Goal: Transaction & Acquisition: Purchase product/service

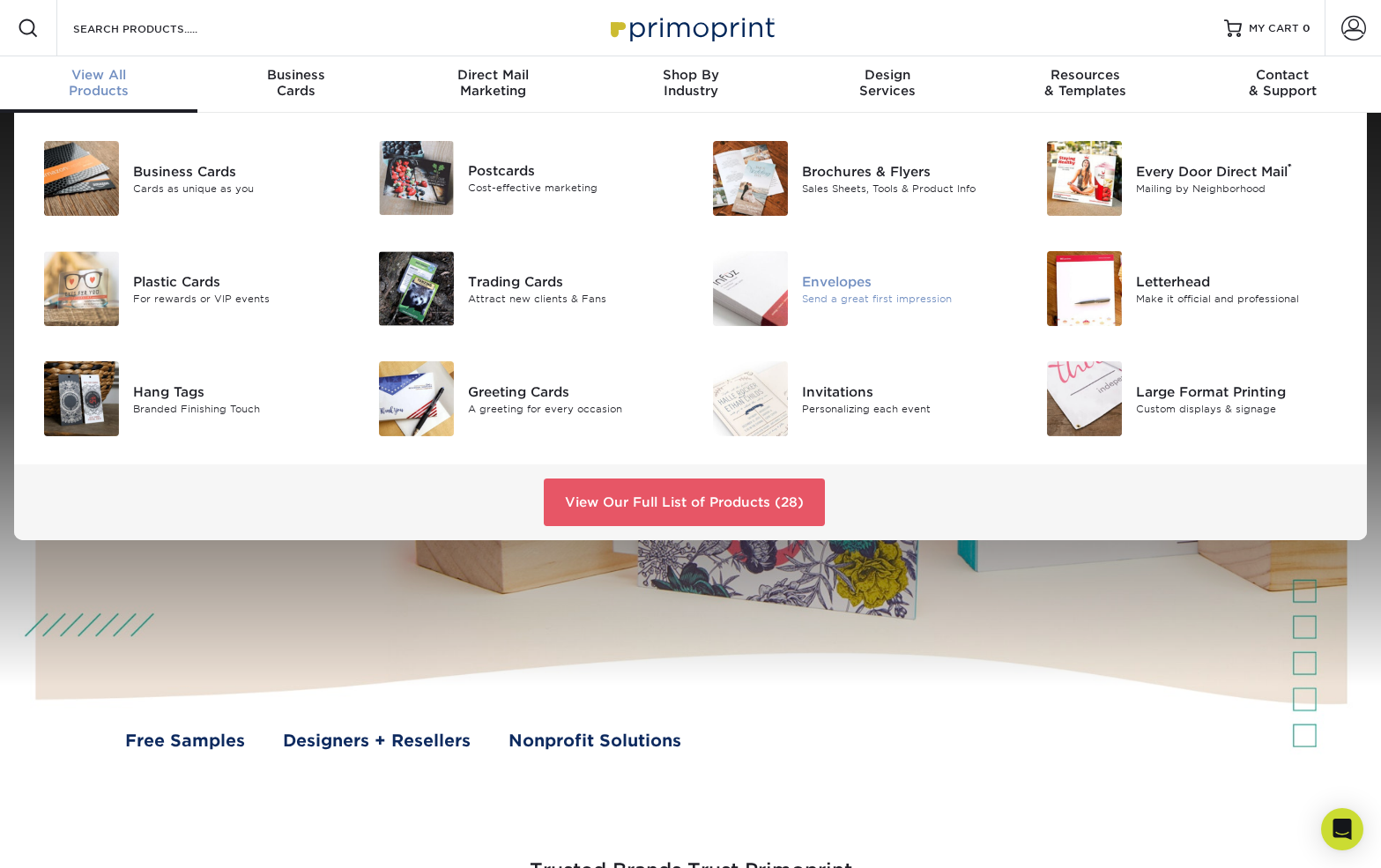
click at [827, 276] on div "Envelopes" at bounding box center [907, 281] width 210 height 20
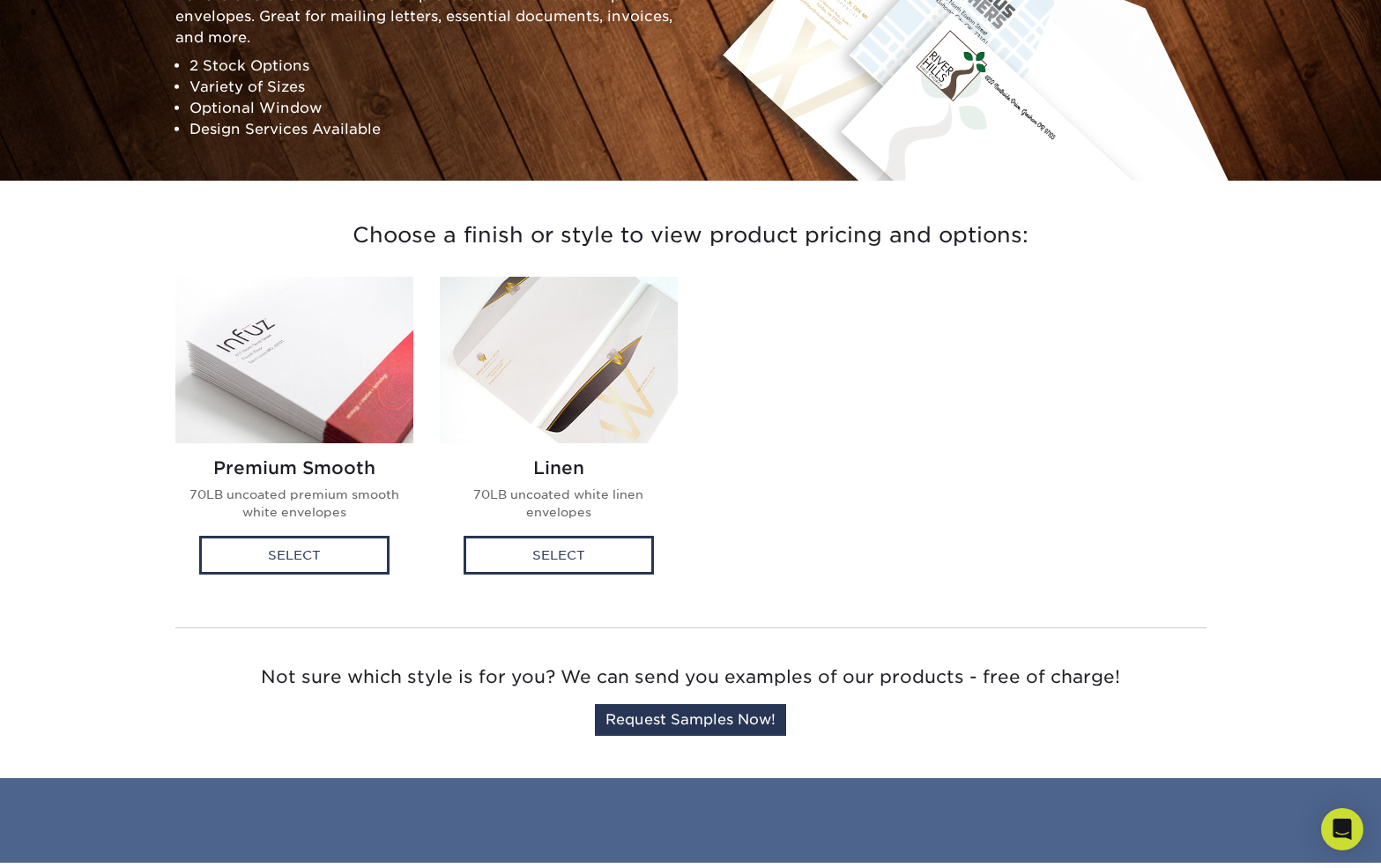
scroll to position [269, 0]
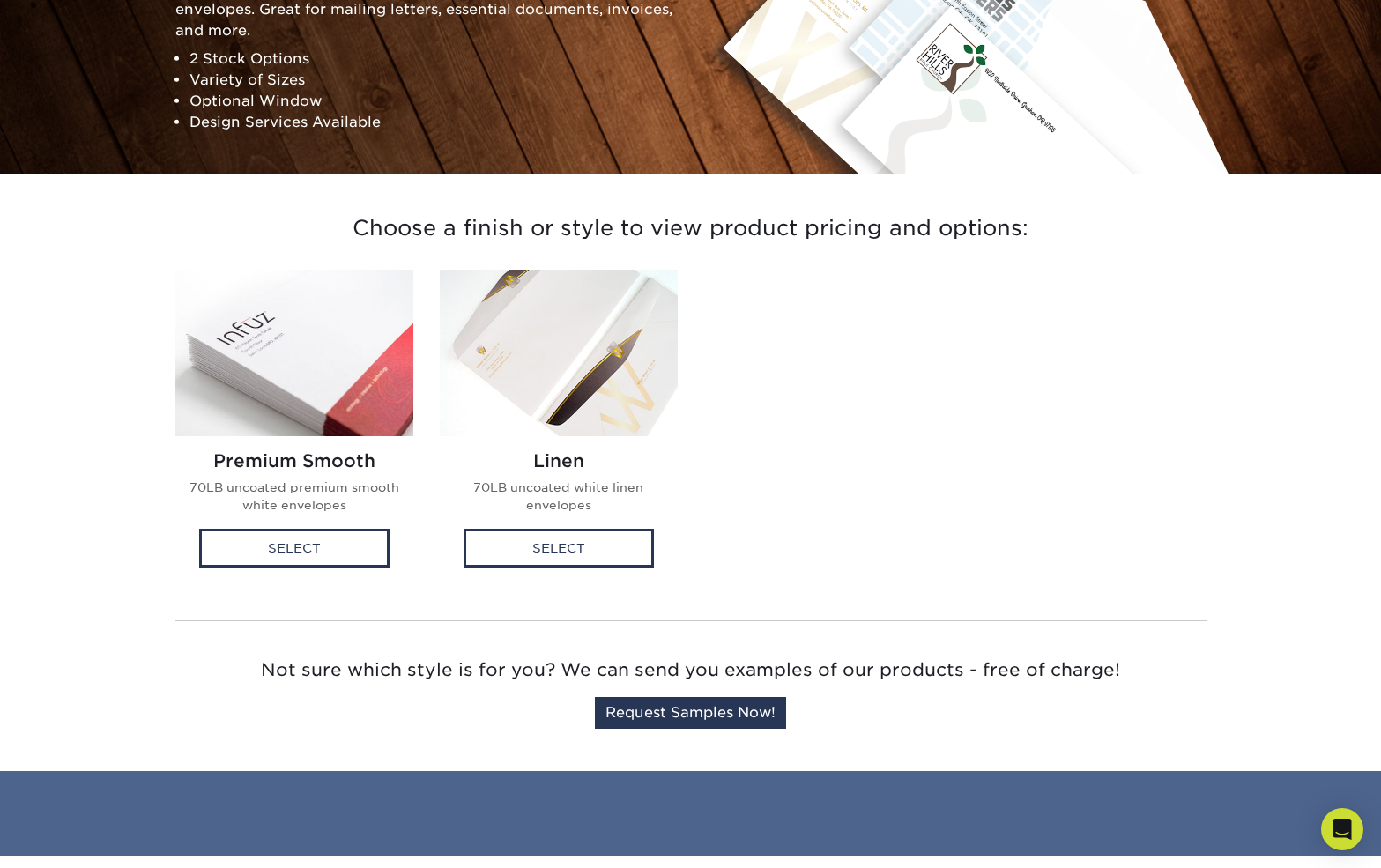
click at [299, 343] on img at bounding box center [294, 353] width 238 height 166
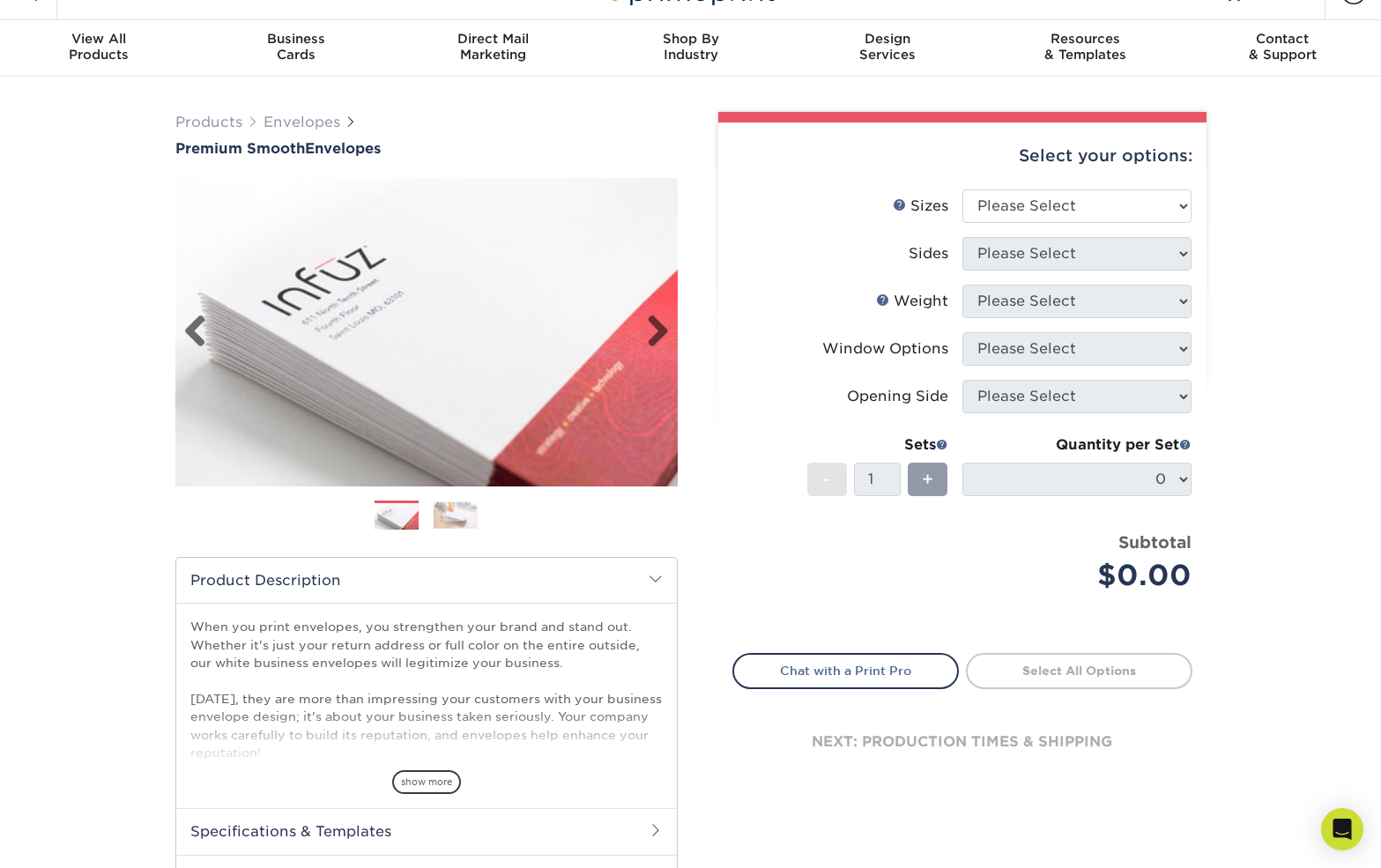
scroll to position [56, 0]
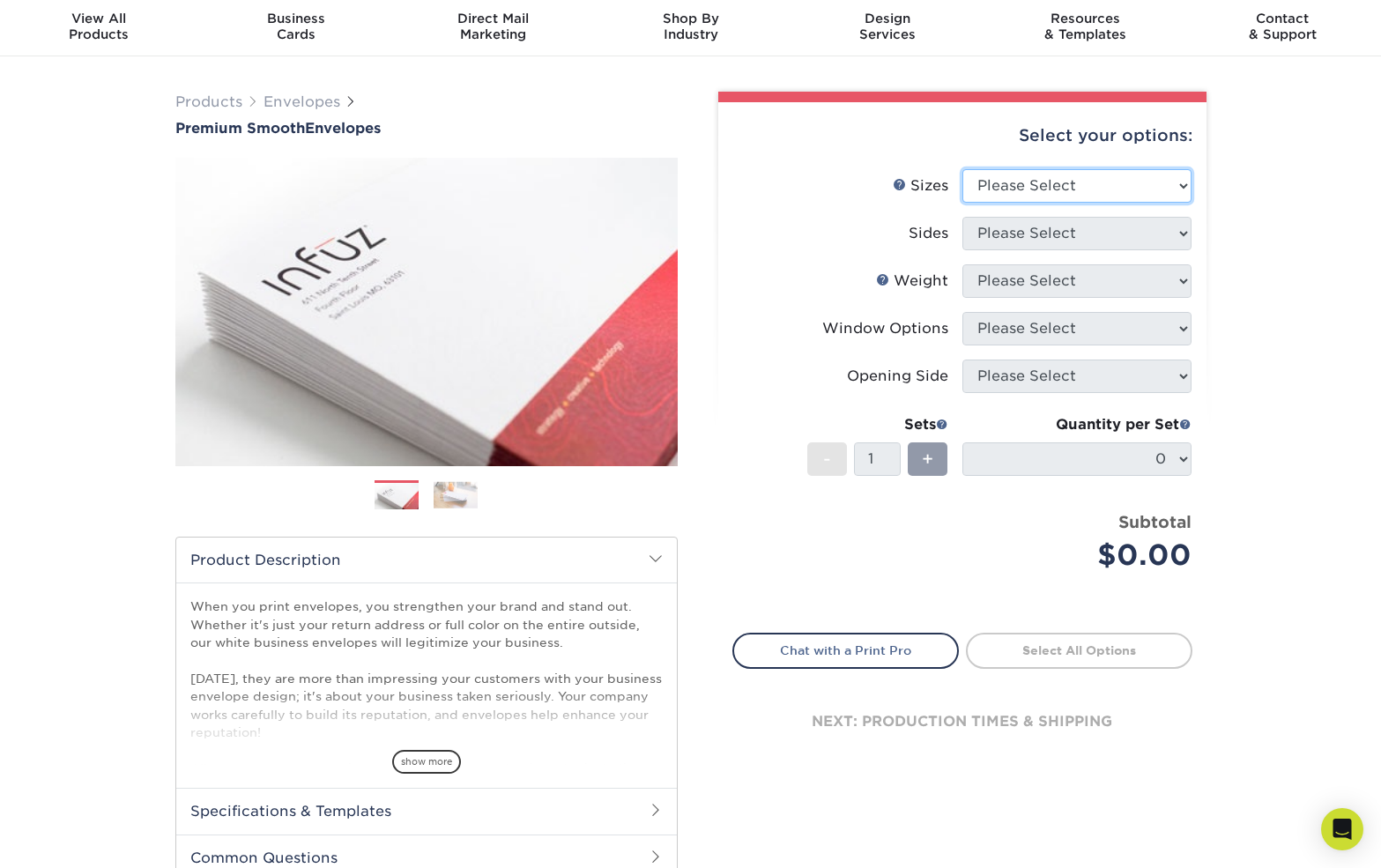
click at [1110, 175] on select "Please Select 8.875" x 3.875" 4.125" x 9.5" 5.25" x 7.25" 9" x 12"" at bounding box center [1077, 186] width 230 height 34
